Goal: Transaction & Acquisition: Purchase product/service

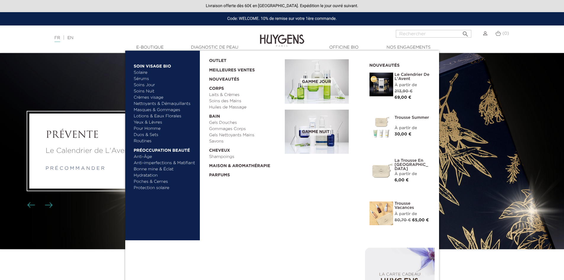
click at [149, 48] on link "  E-Boutique" at bounding box center [150, 47] width 59 height 6
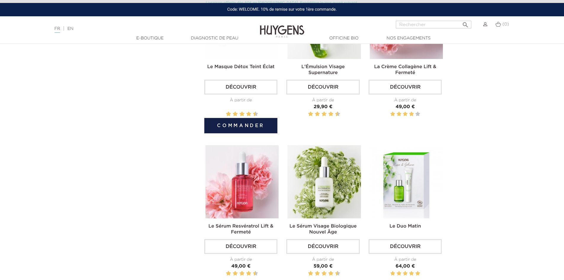
scroll to position [918, 0]
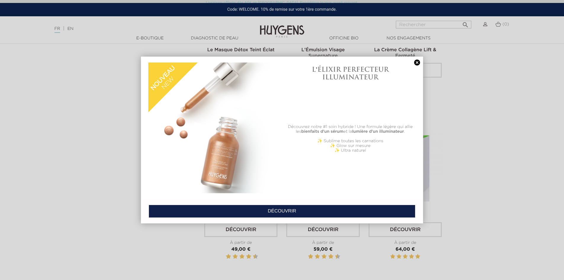
click at [416, 63] on link at bounding box center [417, 63] width 8 height 6
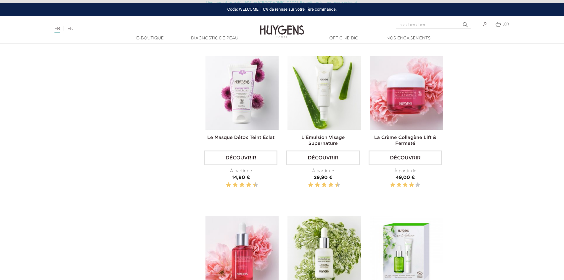
scroll to position [829, 0]
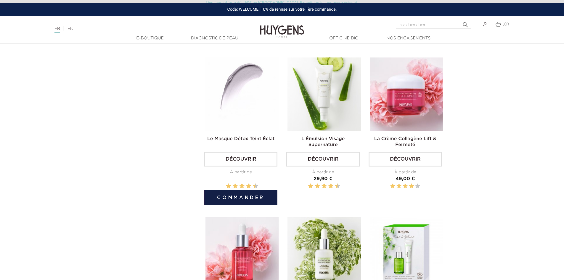
click at [242, 109] on img at bounding box center [241, 93] width 73 height 73
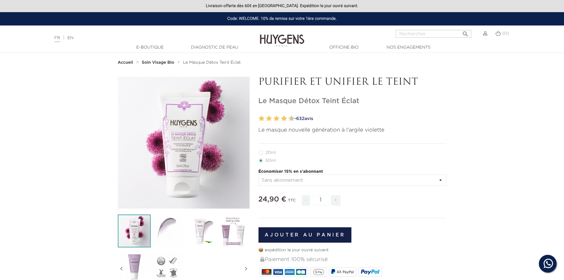
click at [230, 227] on img at bounding box center [232, 230] width 33 height 33
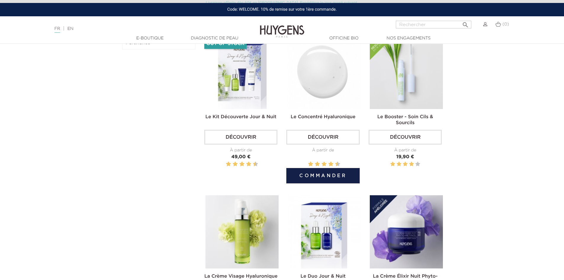
scroll to position [148, 0]
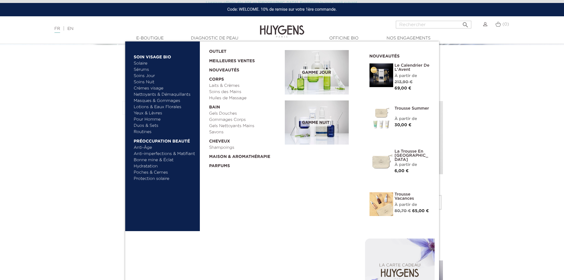
click at [144, 81] on link "Soins Nuit" at bounding box center [162, 82] width 57 height 6
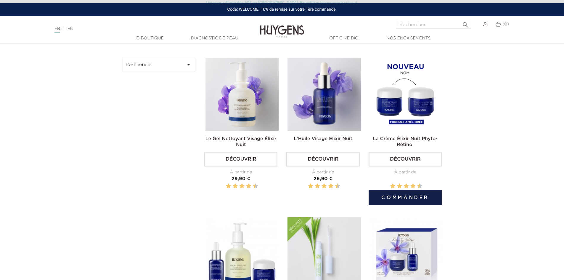
scroll to position [266, 0]
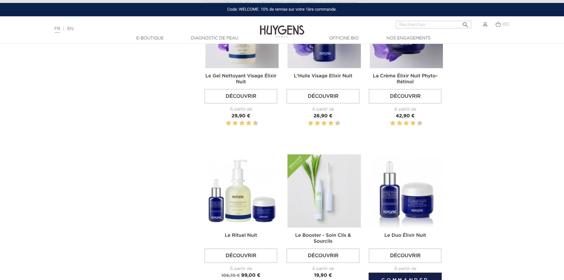
click at [403, 203] on img at bounding box center [406, 190] width 73 height 73
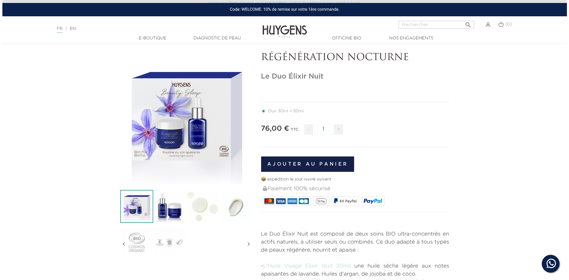
scroll to position [59, 0]
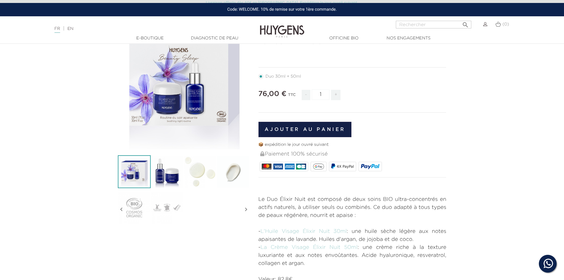
click at [301, 128] on button "Ajouter au panier" at bounding box center [304, 129] width 93 height 15
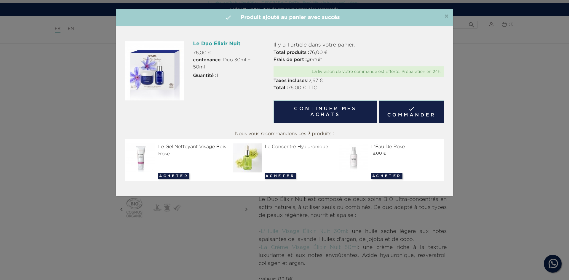
click at [406, 113] on link " Commander" at bounding box center [410, 111] width 65 height 23
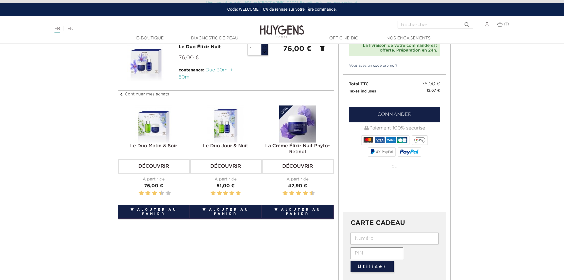
scroll to position [59, 0]
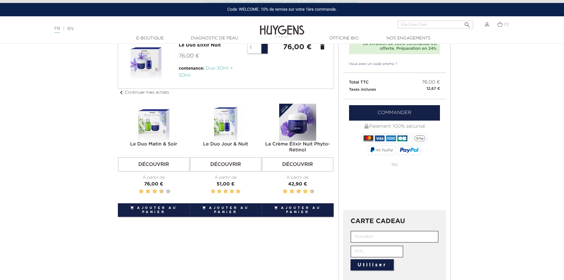
click at [388, 113] on link "Commander" at bounding box center [394, 112] width 91 height 15
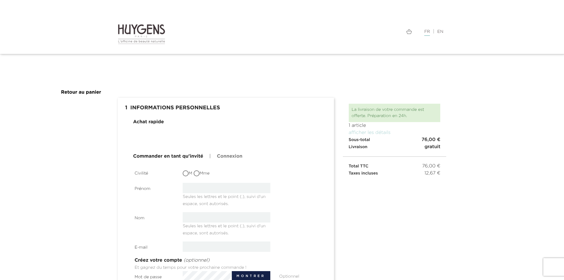
click at [237, 158] on link "Connexion" at bounding box center [229, 156] width 25 height 7
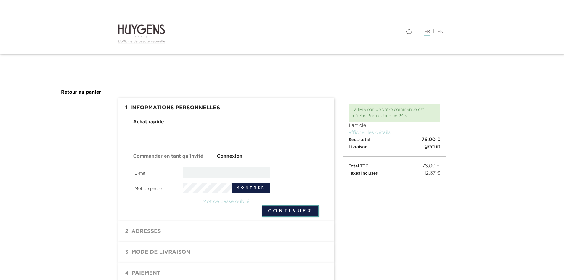
click at [210, 171] on input "email" at bounding box center [227, 172] width 88 height 10
type input "[EMAIL_ADDRESS][DOMAIN_NAME]"
click at [250, 190] on button "Montrer" at bounding box center [251, 188] width 38 height 10
click at [289, 210] on button "Continuer" at bounding box center [290, 210] width 57 height 11
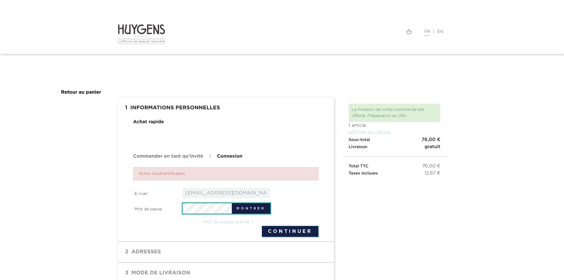
click at [262, 226] on button "Continuer" at bounding box center [290, 231] width 57 height 11
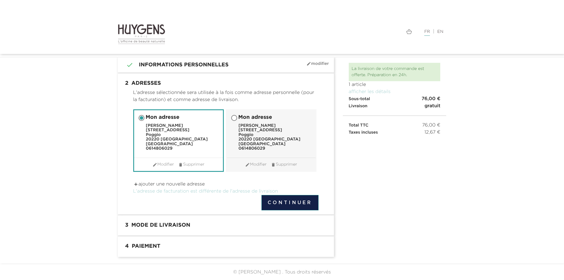
scroll to position [25, 0]
click at [290, 202] on button "Continuer" at bounding box center [289, 202] width 57 height 15
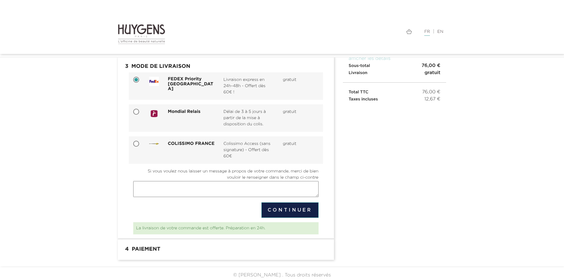
scroll to position [59, 0]
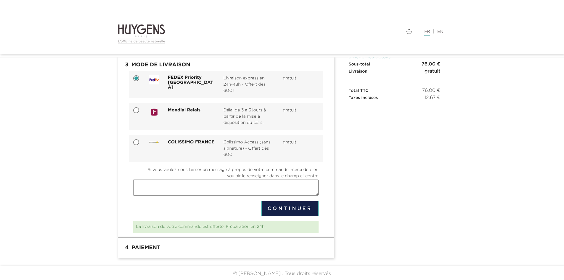
click at [134, 143] on input "COLISSIMO FRANCE Colissimo Access (sans signature) - Offert dès 60€ gratuit" at bounding box center [137, 143] width 6 height 6
radio input "true"
click at [301, 207] on button "Continuer" at bounding box center [289, 208] width 57 height 15
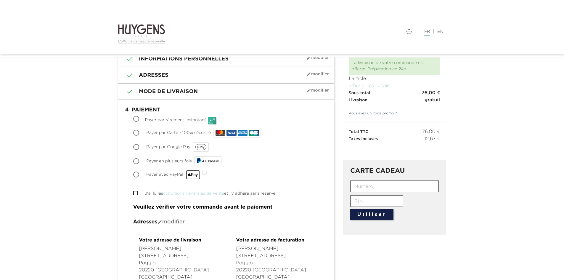
scroll to position [26, 0]
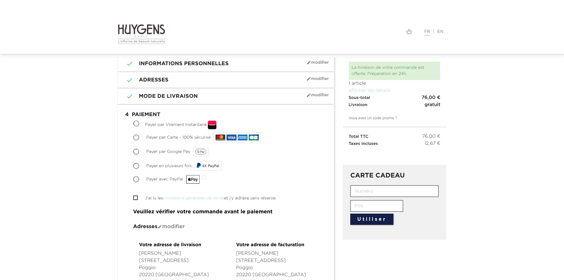
click at [133, 201] on li " J'ai lu les conditions générales de vente et j'y adhère sans réserve." at bounding box center [225, 198] width 185 height 7
click at [135, 198] on input "J'ai lu les conditions générales de vente et j'y adhère sans réserve." at bounding box center [135, 198] width 4 height 4
checkbox input "true"
click at [138, 166] on input "Payer en plusieurs fois 4X PayPal" at bounding box center [137, 166] width 6 height 6
radio input "true"
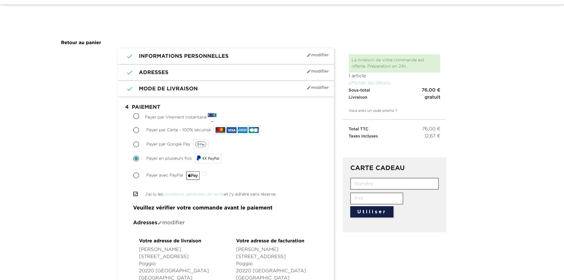
scroll to position [0, 0]
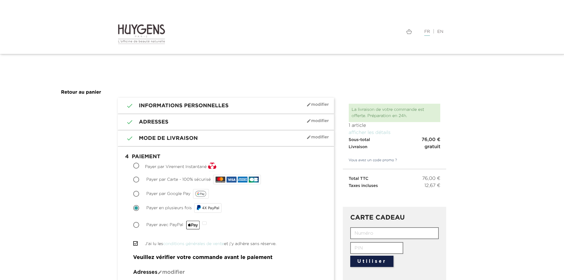
click at [137, 207] on span at bounding box center [136, 208] width 4 height 4
click at [136, 210] on input "Payer en plusieurs fois 4X PayPal" at bounding box center [137, 208] width 6 height 6
click at [136, 225] on input "Payer avec PayPal" at bounding box center [137, 225] width 6 height 6
radio input "true"
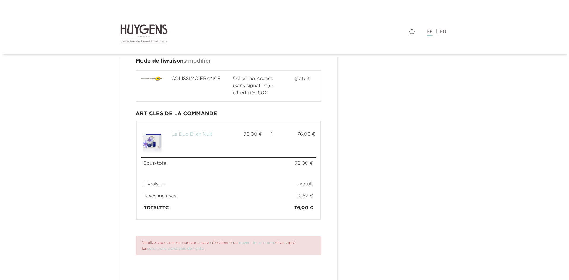
scroll to position [307, 0]
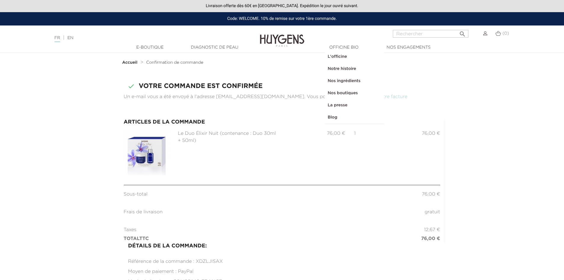
click at [486, 34] on img at bounding box center [485, 33] width 4 height 4
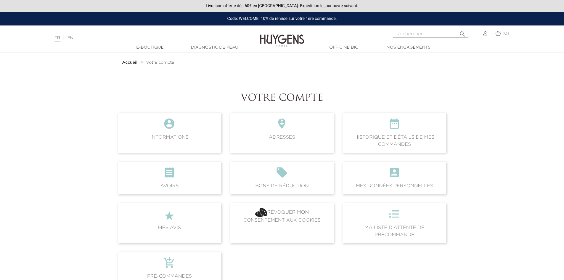
click at [264, 180] on icon "" at bounding box center [282, 174] width 94 height 16
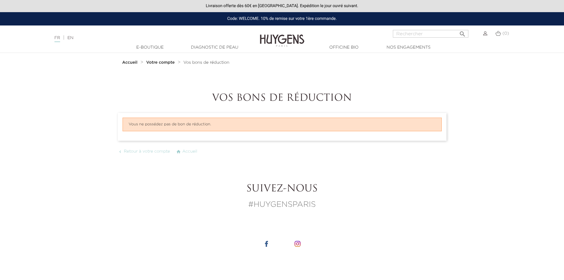
click at [160, 62] on strong "Votre compte" at bounding box center [160, 62] width 28 height 4
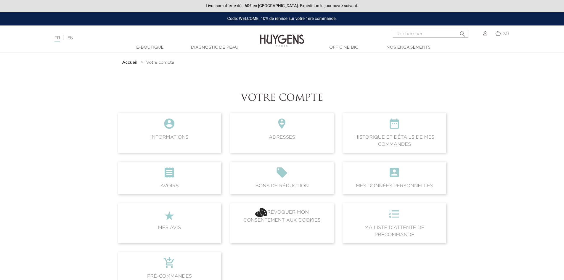
click at [165, 174] on icon "" at bounding box center [170, 174] width 94 height 16
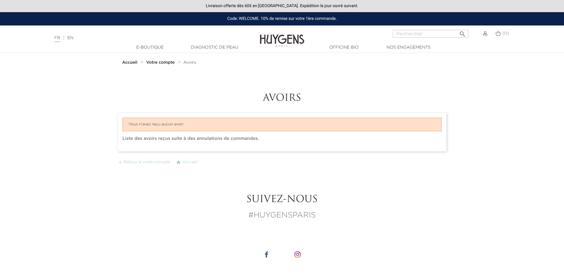
click at [161, 62] on strong "Votre compte" at bounding box center [160, 62] width 28 height 4
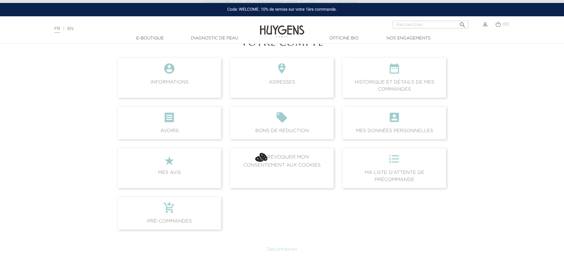
scroll to position [59, 0]
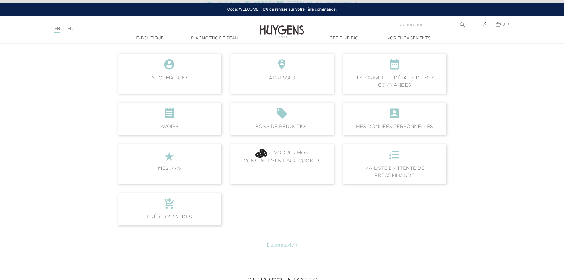
click at [400, 69] on icon "" at bounding box center [394, 66] width 94 height 16
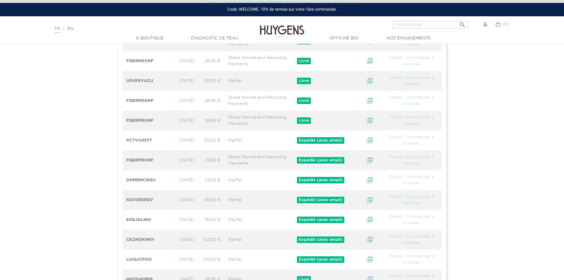
scroll to position [237, 0]
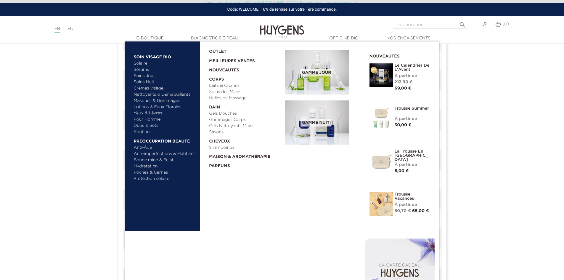
click at [152, 99] on link "Masques & Gommages" at bounding box center [165, 101] width 62 height 6
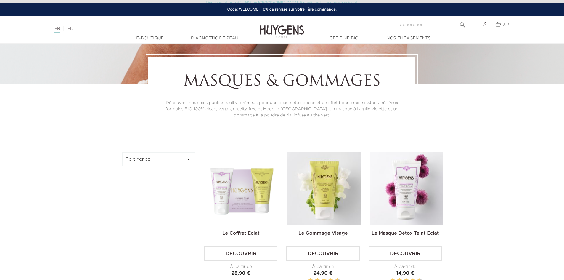
scroll to position [148, 0]
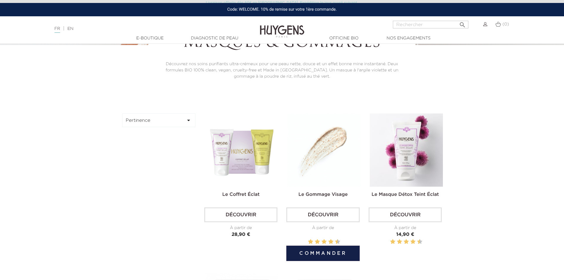
click at [330, 156] on img at bounding box center [324, 149] width 73 height 73
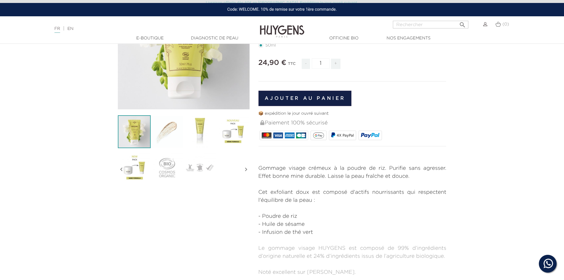
scroll to position [89, 0]
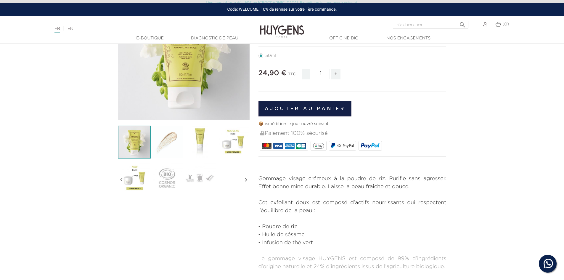
click at [486, 25] on img at bounding box center [485, 24] width 4 height 4
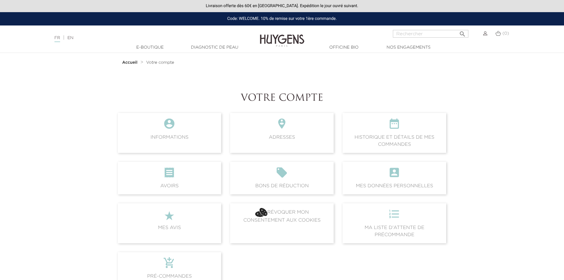
click at [407, 137] on span " Historique et détails de mes commandes" at bounding box center [395, 133] width 104 height 40
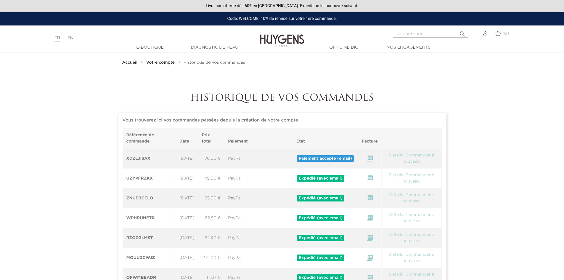
click at [392, 155] on link "Détails" at bounding box center [395, 155] width 15 height 4
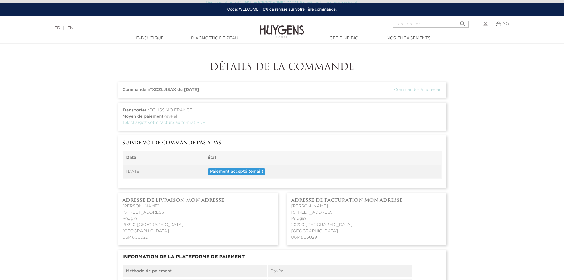
scroll to position [30, 0]
click at [419, 91] on link "Commander à nouveau" at bounding box center [418, 90] width 48 height 4
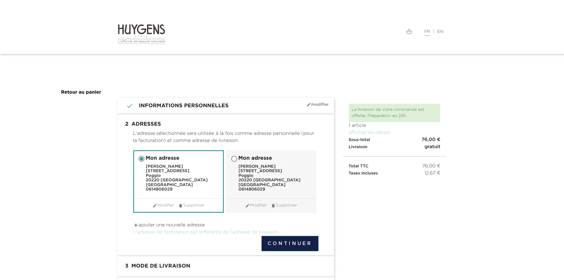
drag, startPoint x: 309, startPoint y: 108, endPoint x: 474, endPoint y: 105, distance: 165.9
click at [474, 105] on section " 1 Informations personnelles mode_edit Modifier Connecté en tant que [PERSON_N…" at bounding box center [282, 202] width 564 height 208
click at [65, 92] on link "Retour au panier" at bounding box center [81, 92] width 40 height 5
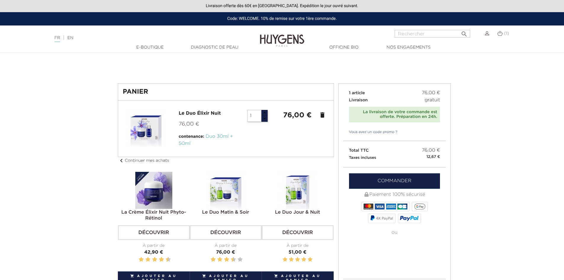
click at [506, 36] on link "(1)" at bounding box center [503, 33] width 12 height 5
